Goal: Book appointment/travel/reservation

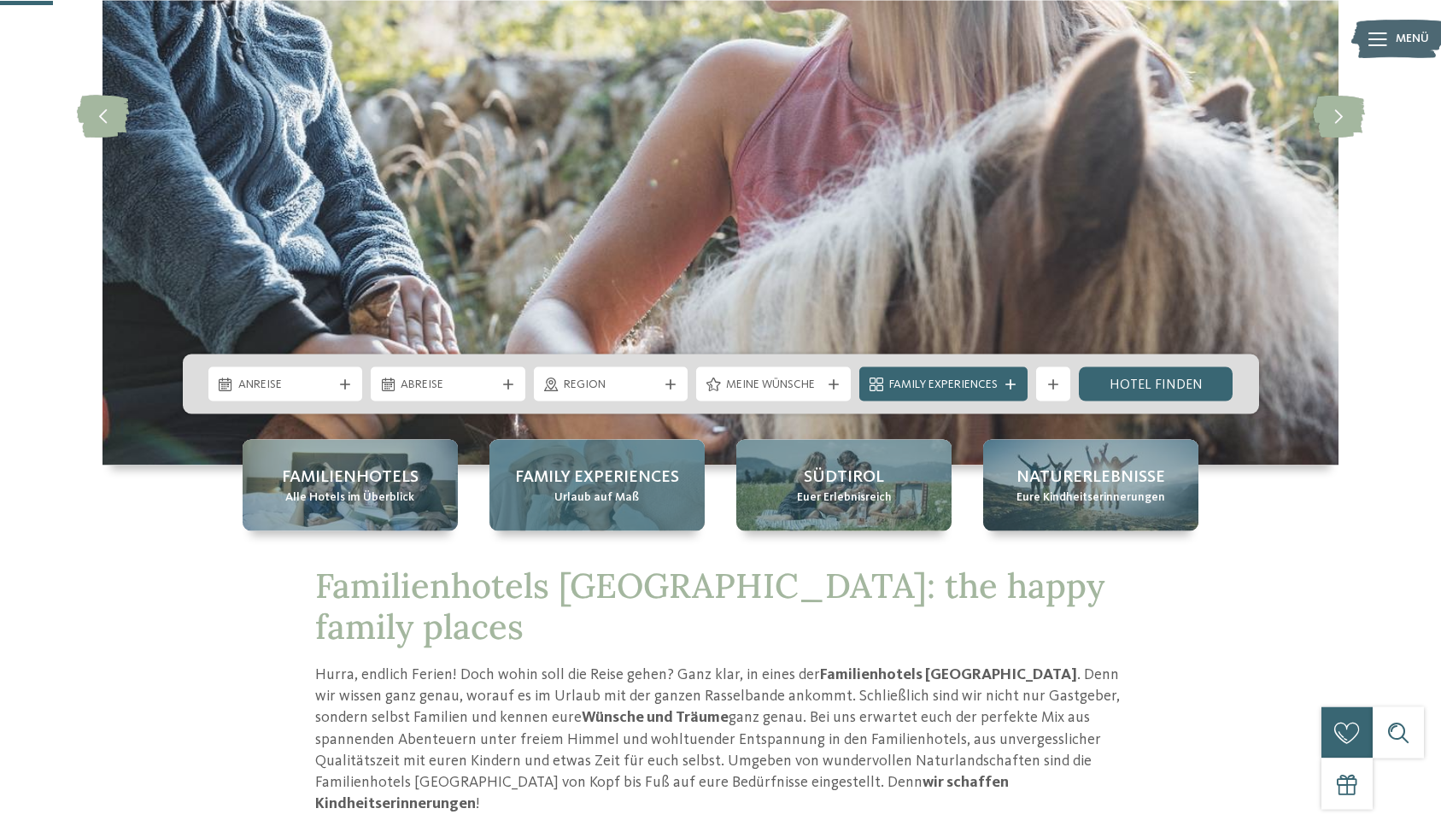
scroll to position [389, 0]
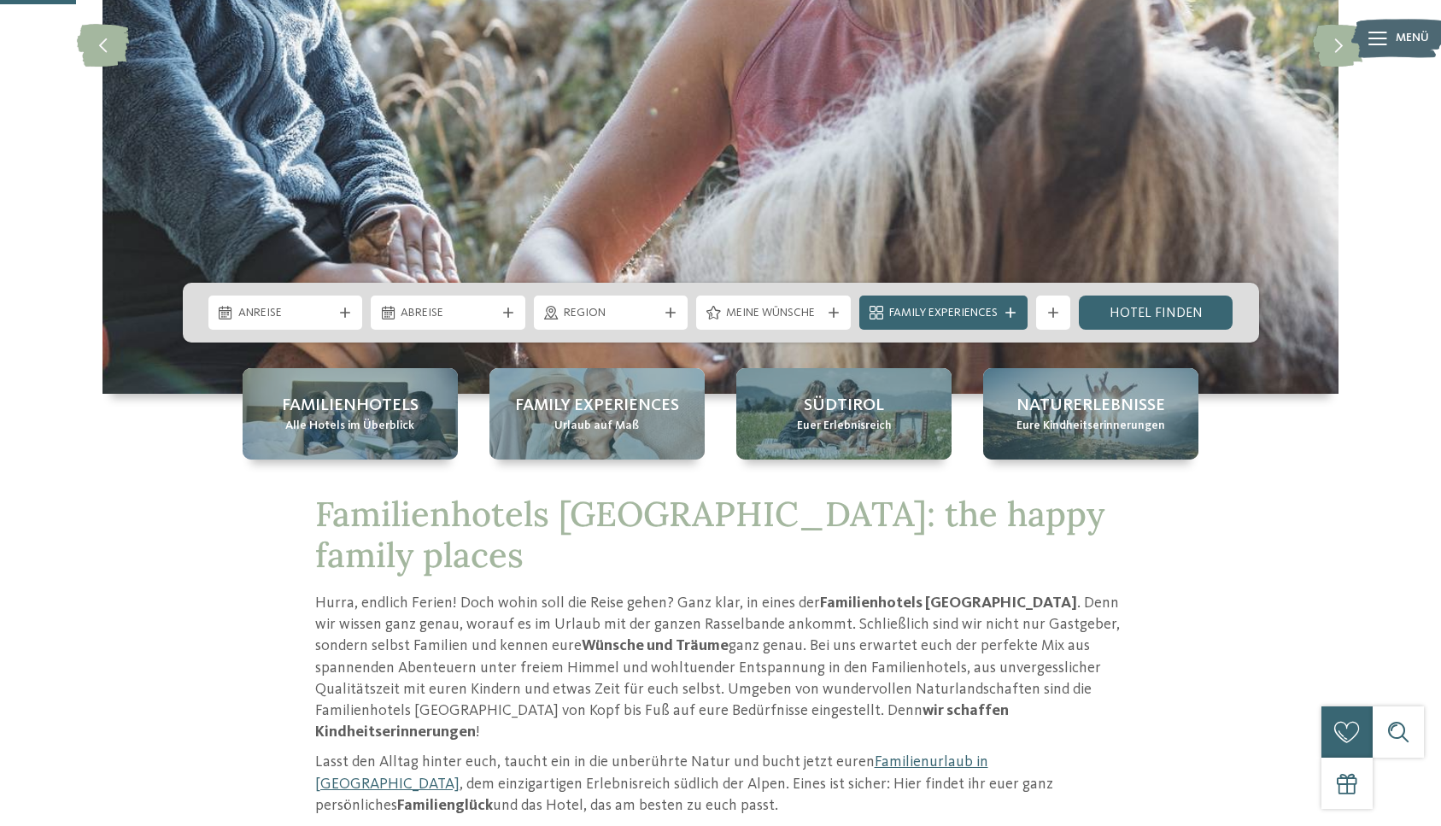
click at [332, 320] on div "Anreise" at bounding box center [285, 312] width 103 height 19
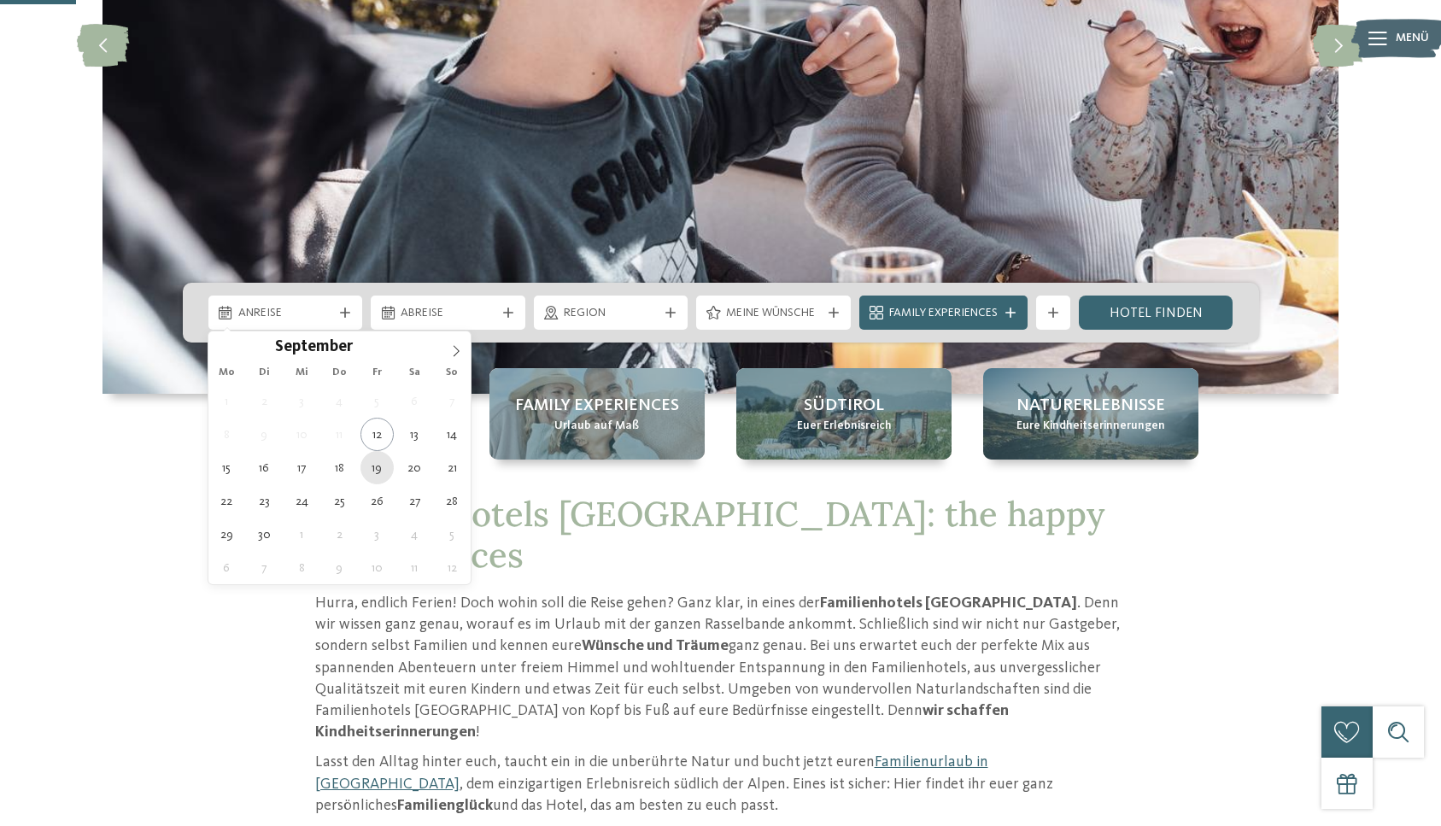
type div "[DATE]"
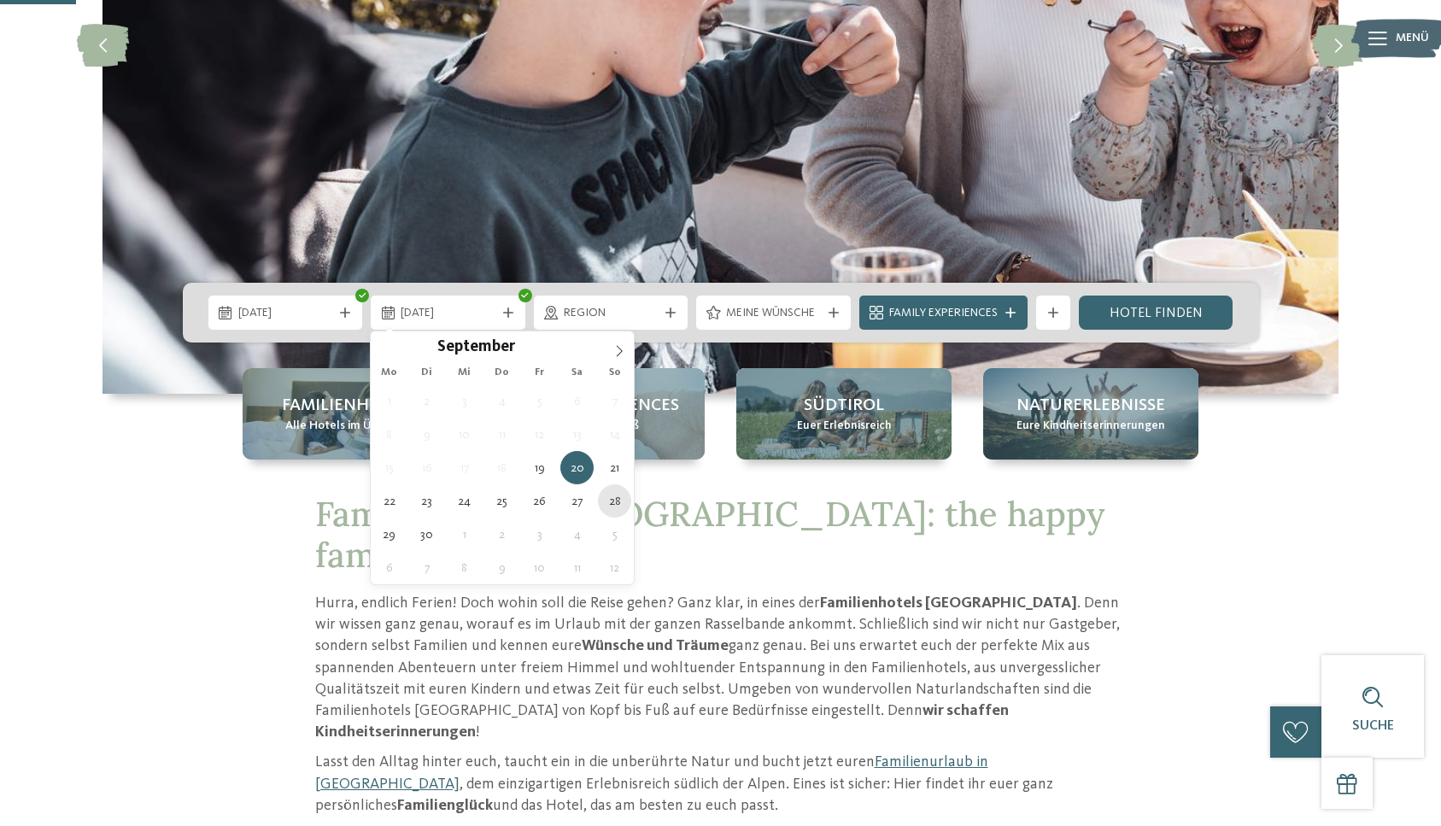
type div "[DATE]"
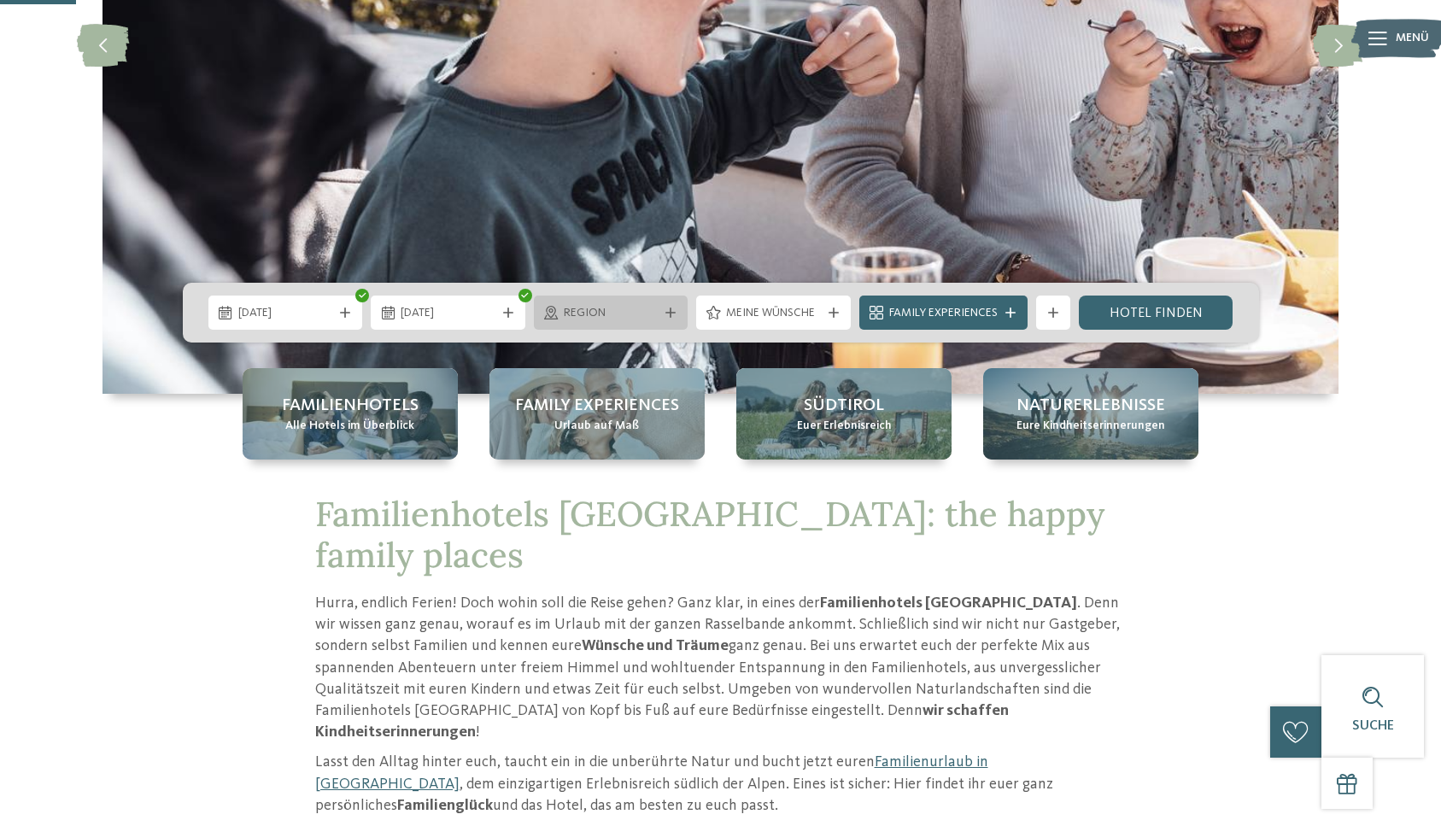
click at [615, 307] on span "Region" at bounding box center [611, 313] width 95 height 17
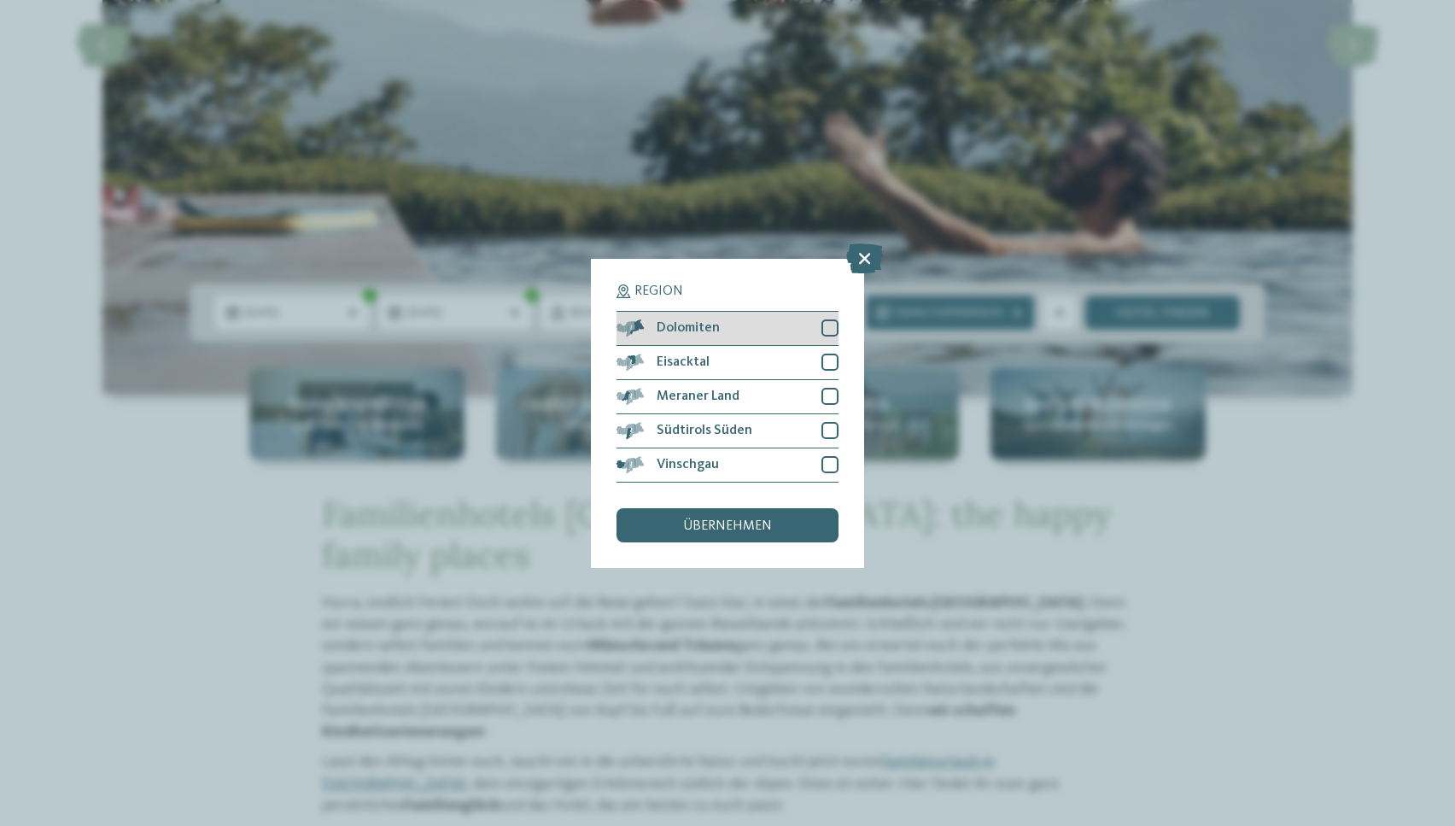
click at [825, 327] on div at bounding box center [829, 327] width 17 height 17
click at [835, 354] on div at bounding box center [829, 362] width 17 height 17
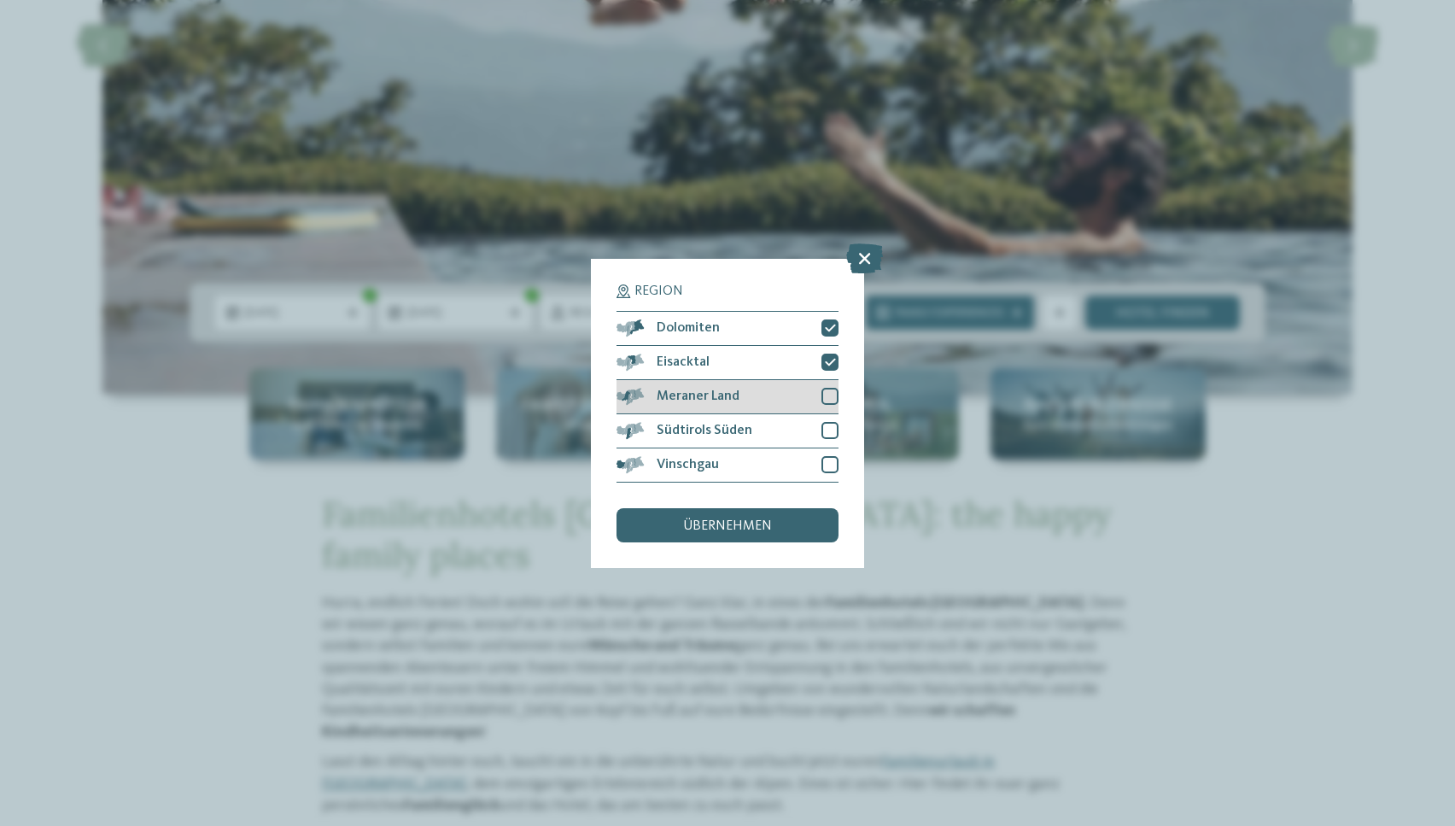
click at [827, 393] on div at bounding box center [829, 396] width 17 height 17
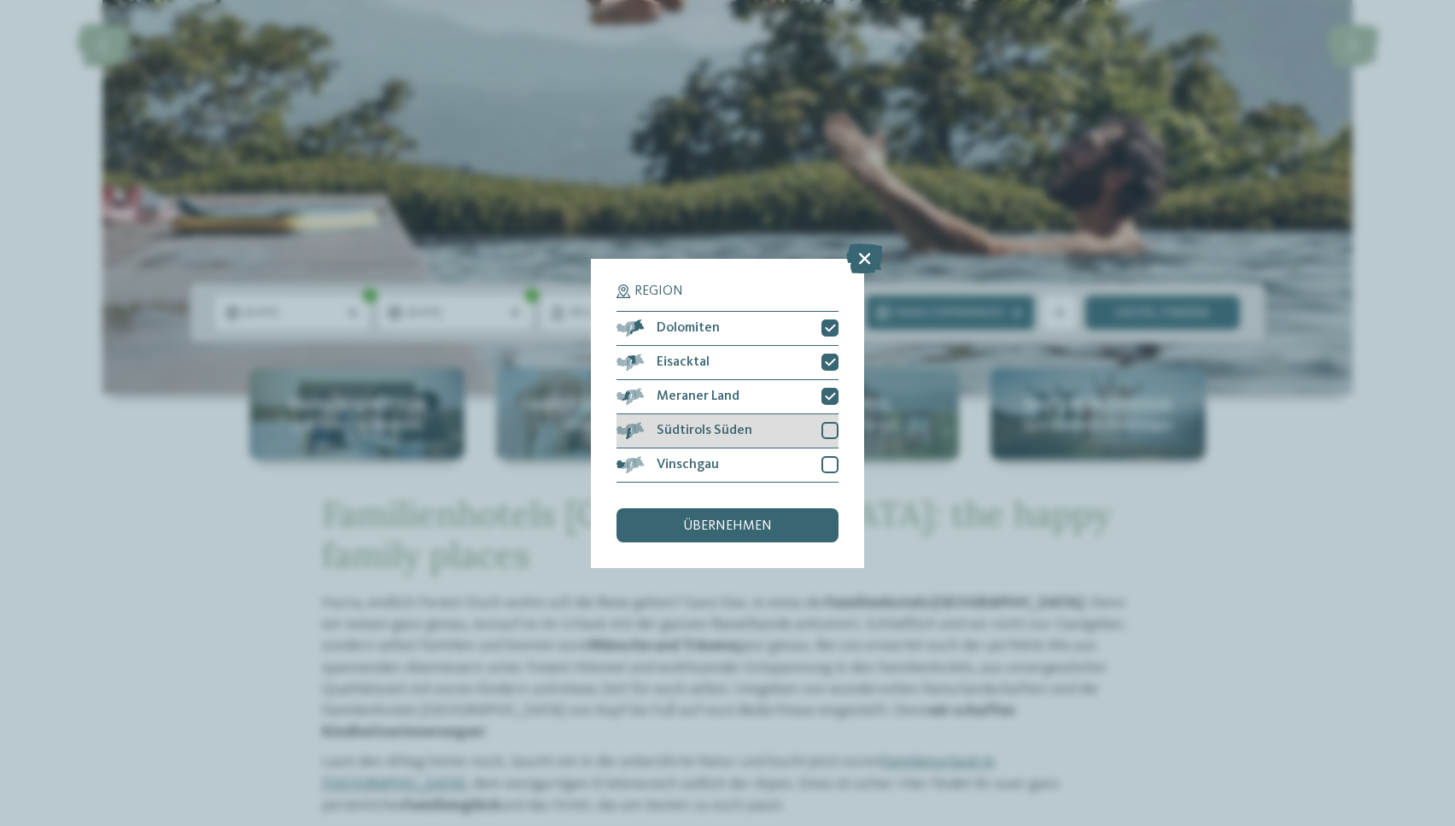
click at [832, 426] on div at bounding box center [829, 430] width 17 height 17
click at [827, 469] on div at bounding box center [829, 464] width 17 height 17
click at [792, 519] on div "übernehmen" at bounding box center [728, 525] width 222 height 34
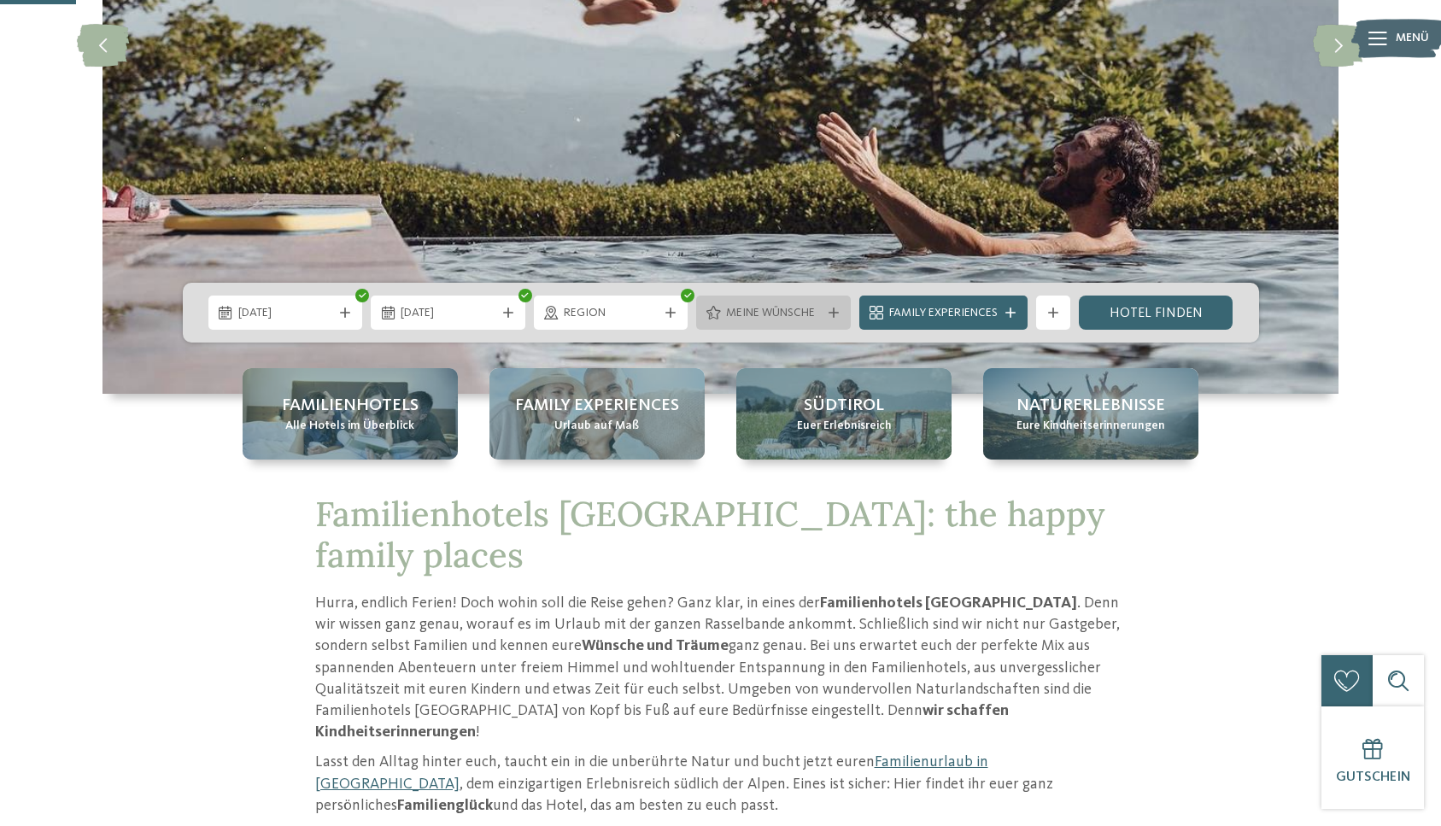
click at [798, 316] on span "Meine Wünsche" at bounding box center [773, 313] width 95 height 17
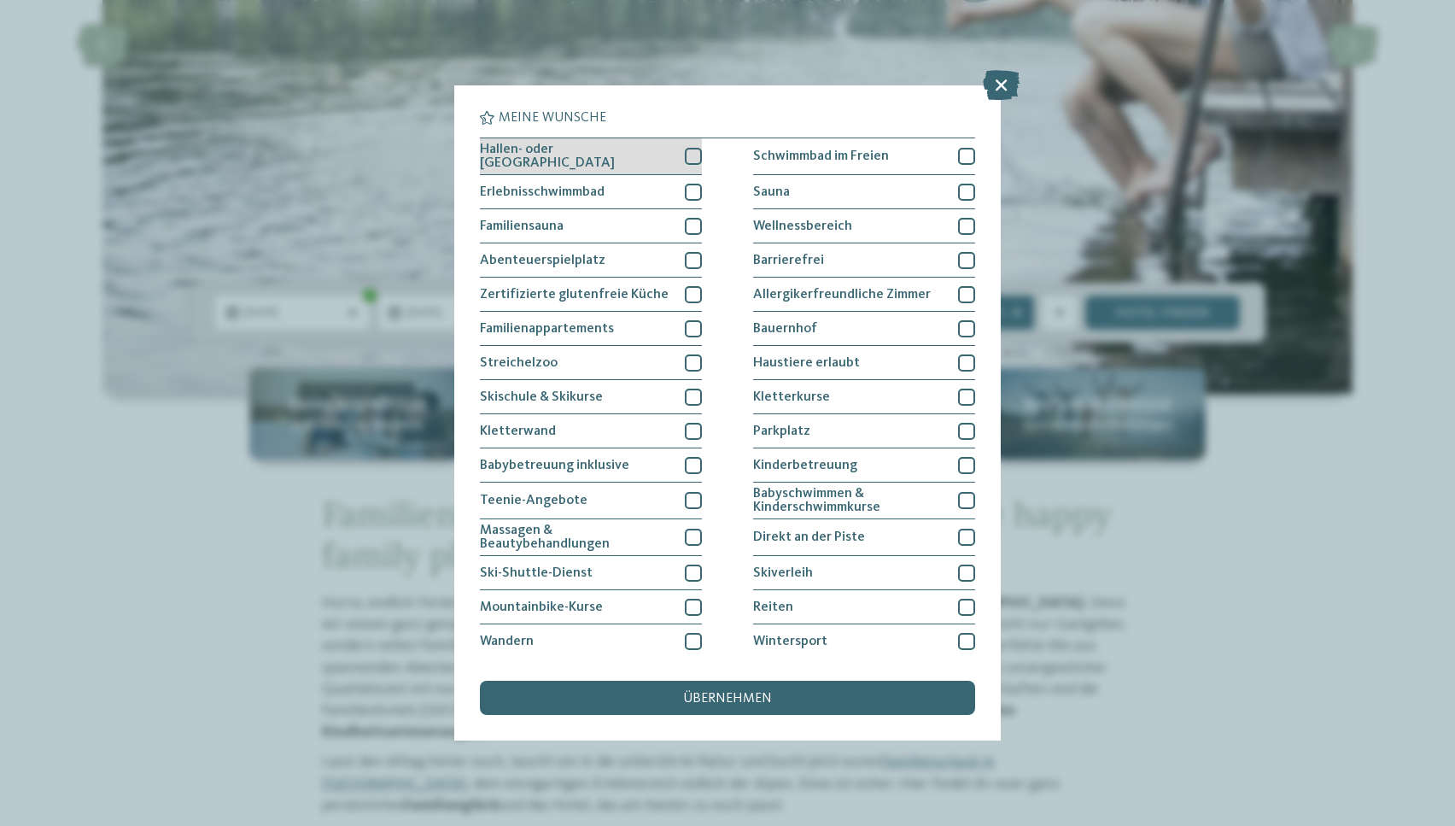
click at [686, 154] on div at bounding box center [693, 156] width 17 height 17
click at [685, 148] on div at bounding box center [693, 156] width 17 height 17
click at [753, 693] on span "übernehmen" at bounding box center [727, 699] width 89 height 14
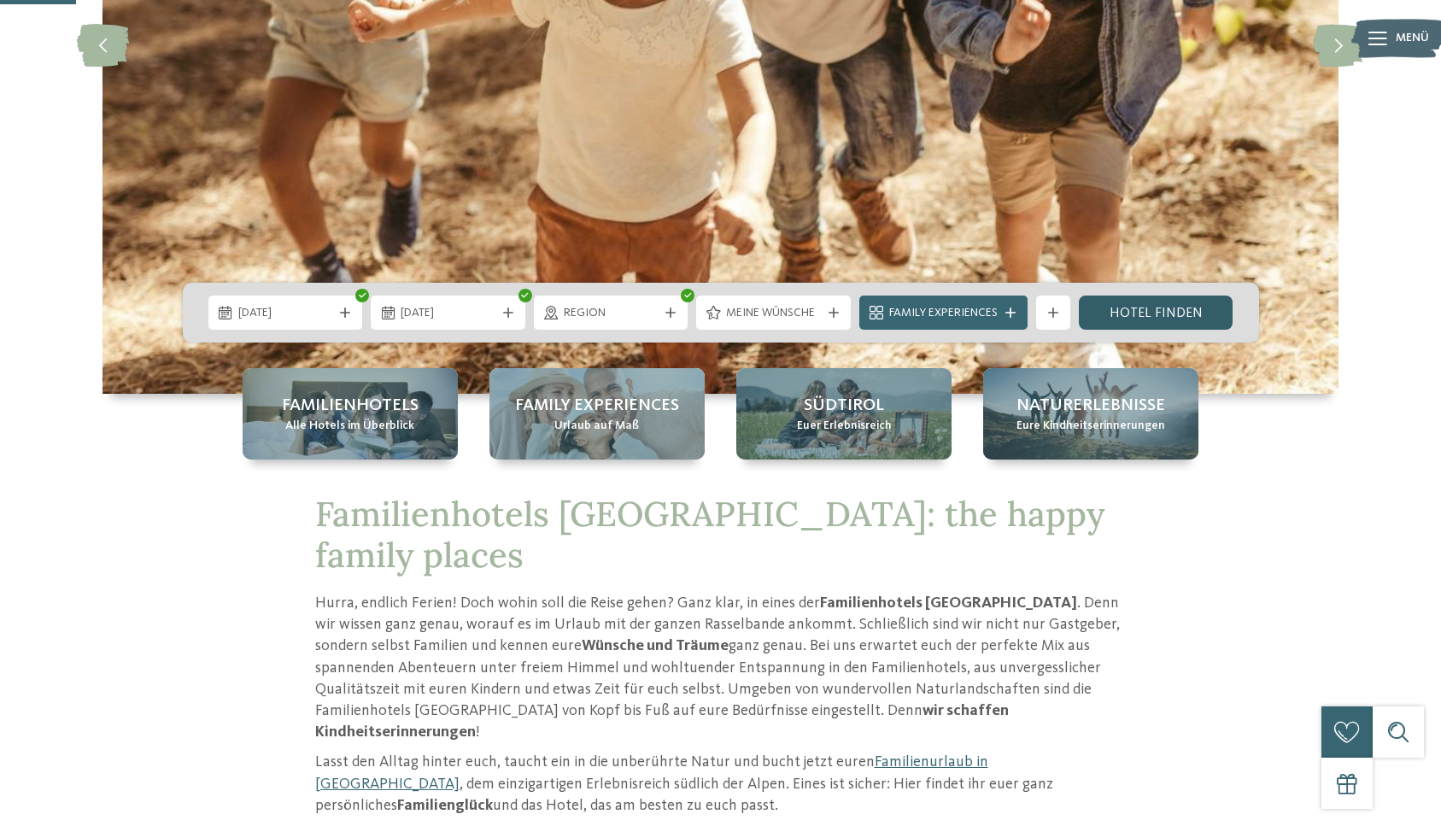
click at [1167, 304] on link "Hotel finden" at bounding box center [1155, 312] width 155 height 34
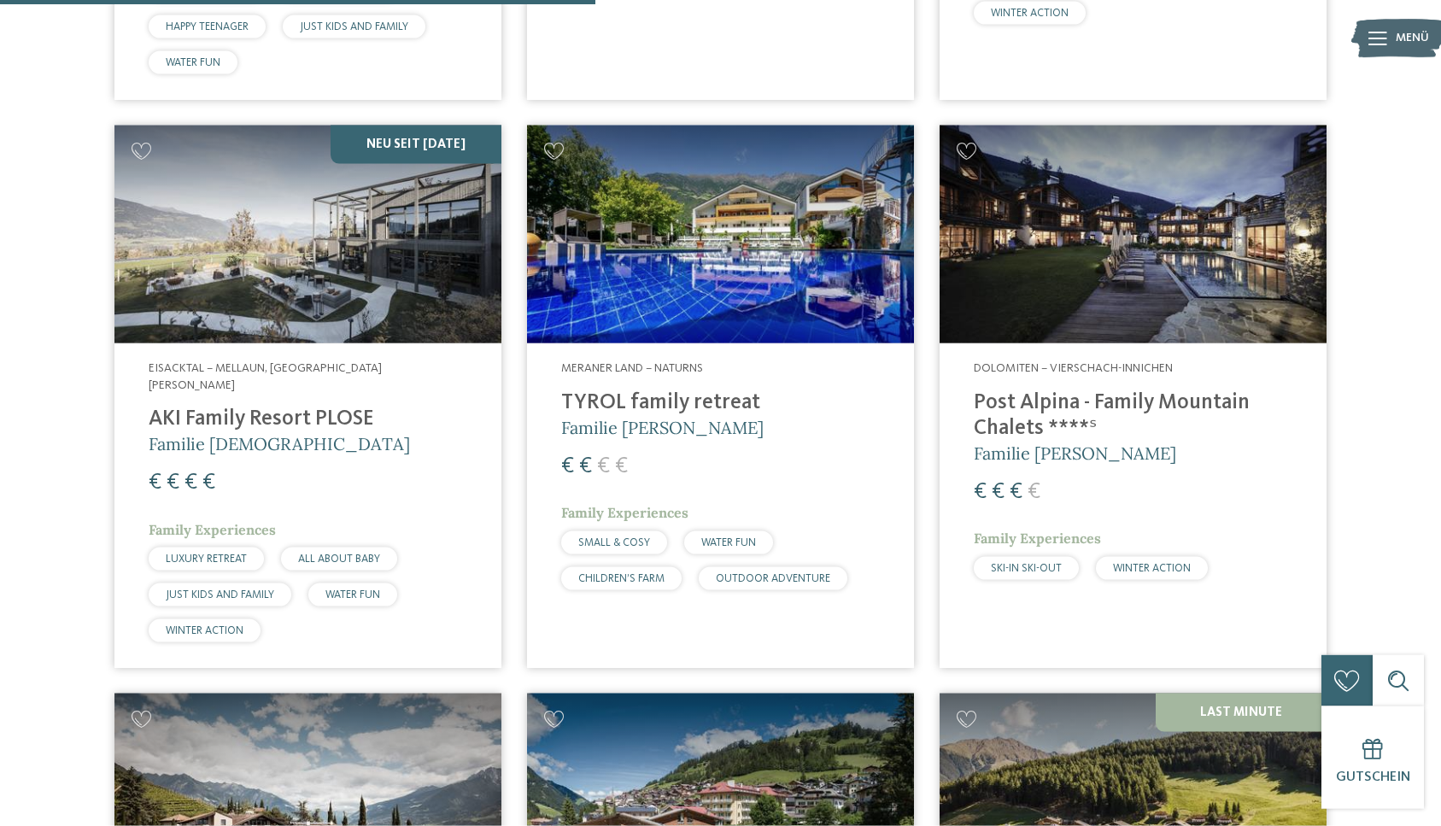
scroll to position [2312, 0]
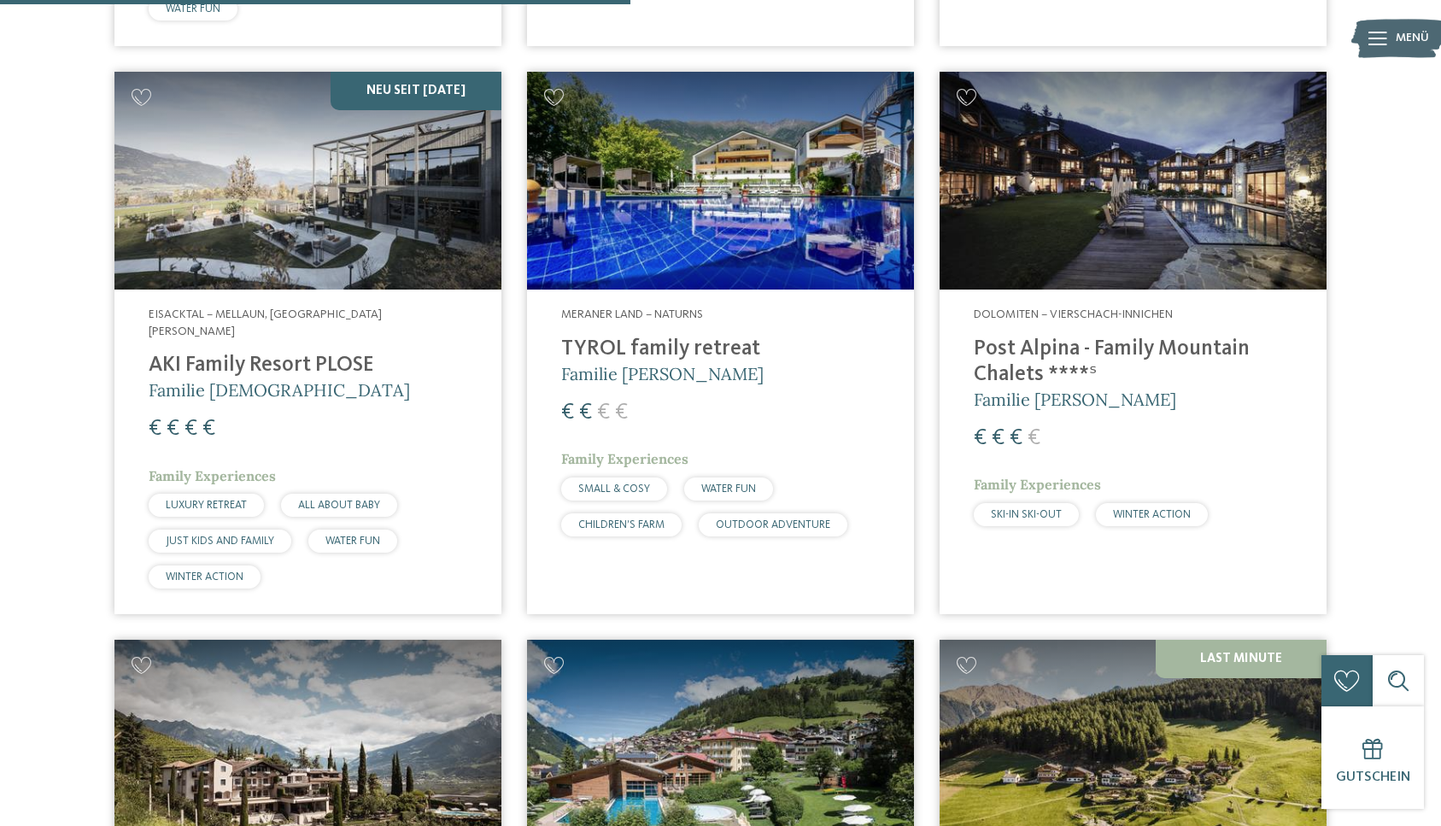
click at [718, 228] on img at bounding box center [720, 181] width 387 height 218
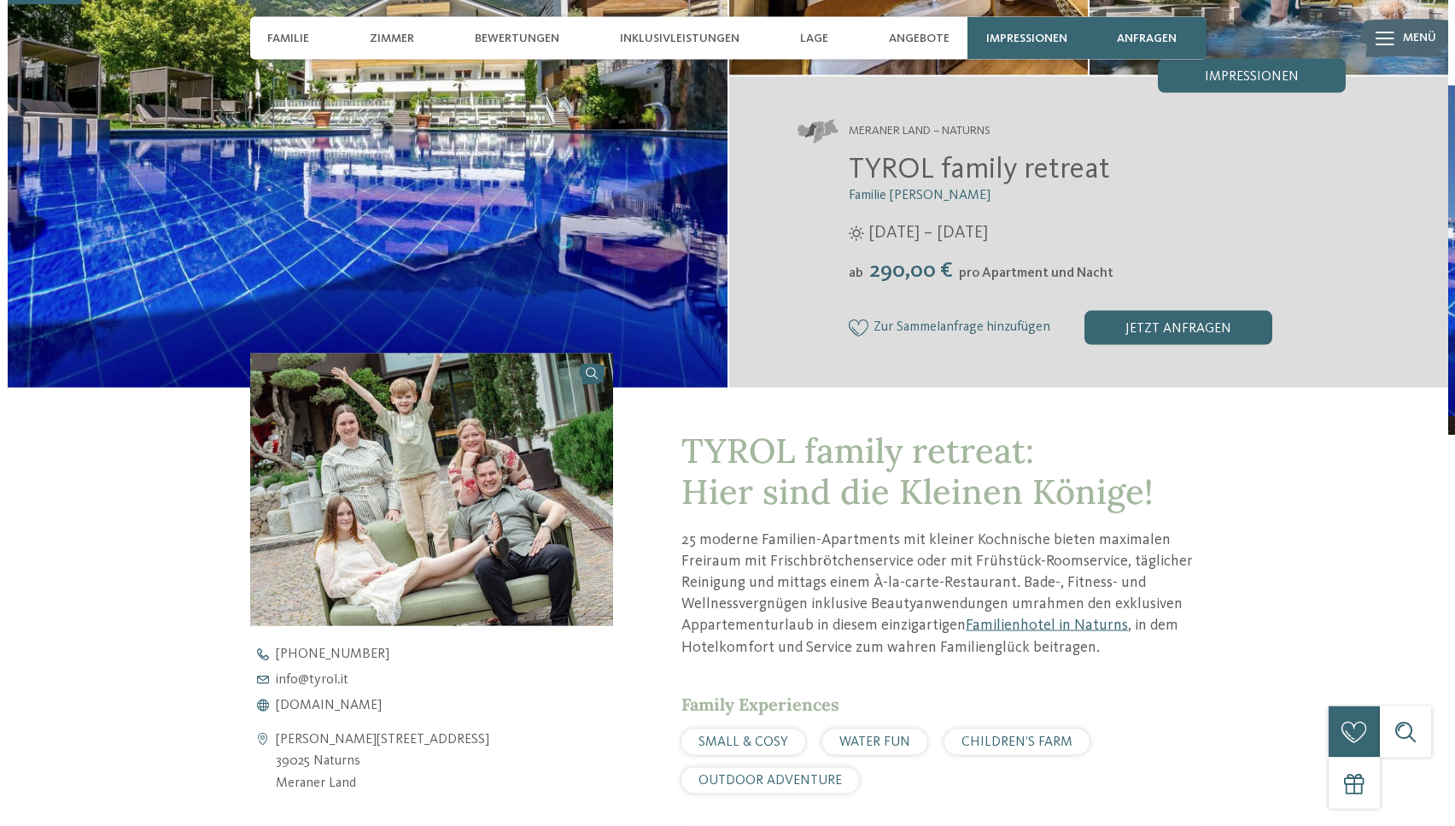
scroll to position [292, 0]
